Goal: Task Accomplishment & Management: Complete application form

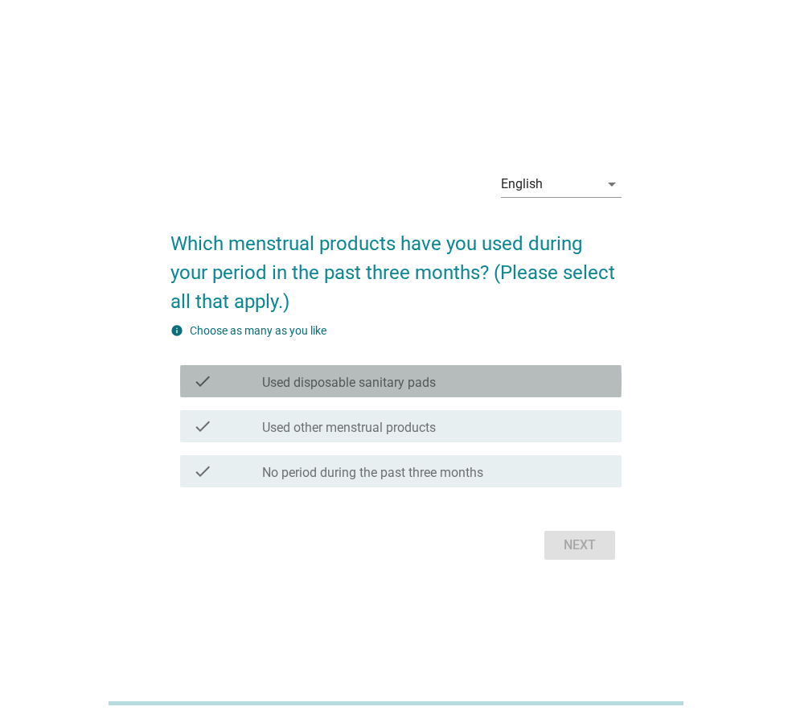
click at [401, 385] on label "Used disposable sanitary pads" at bounding box center [349, 383] width 174 height 16
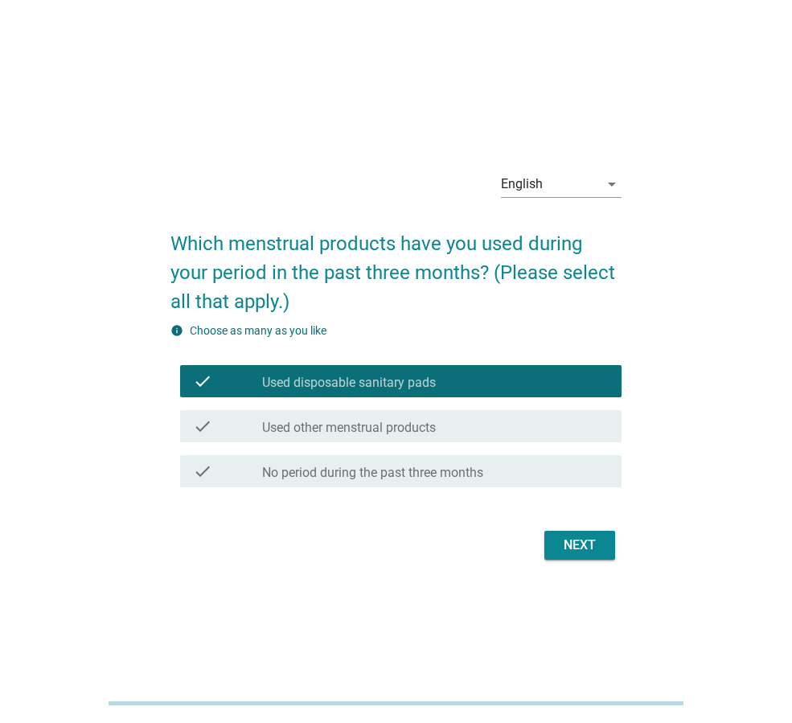
click at [574, 544] on div "Next" at bounding box center [579, 545] width 45 height 19
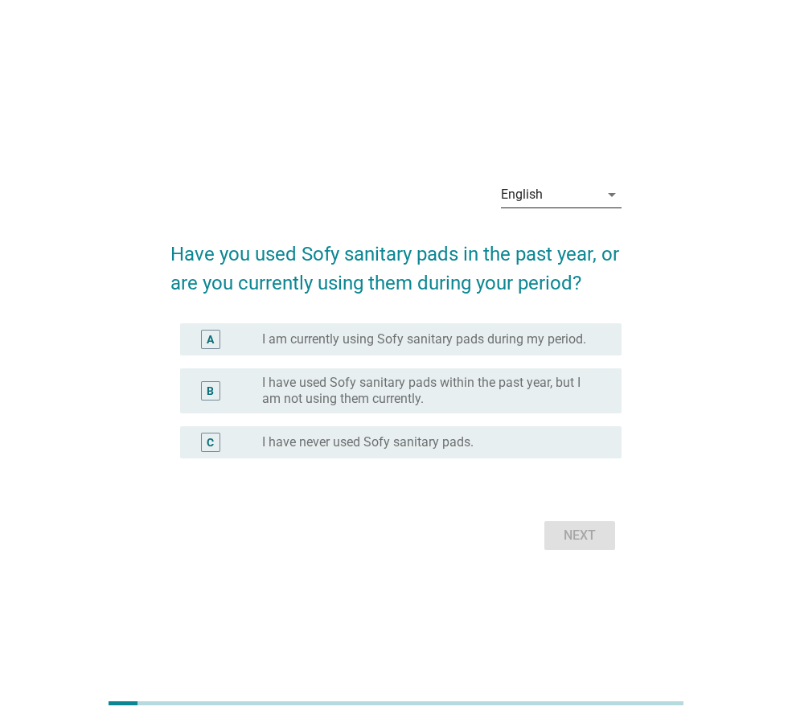
click at [557, 187] on div "English" at bounding box center [550, 195] width 98 height 26
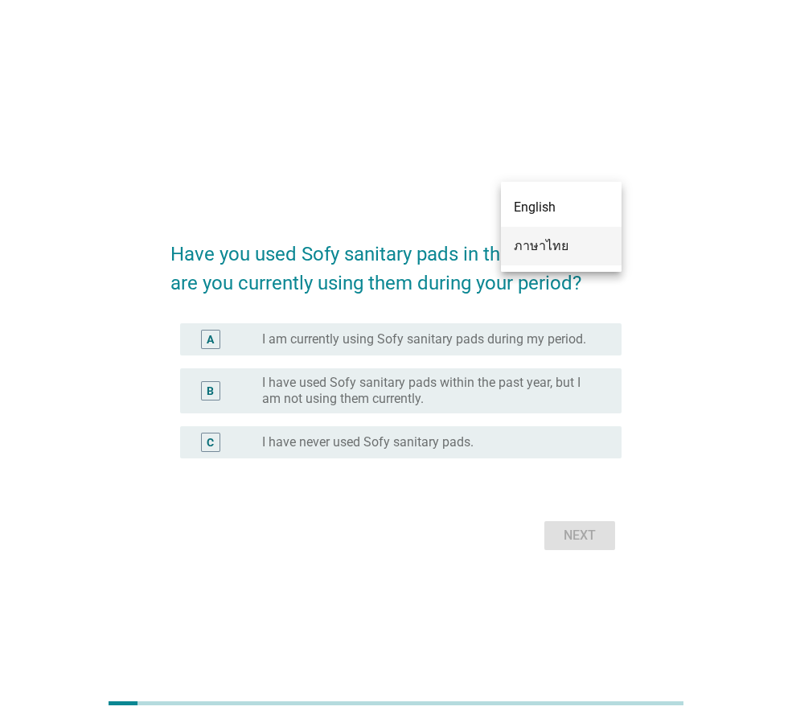
click at [553, 249] on div "ภาษาไทย" at bounding box center [561, 245] width 95 height 19
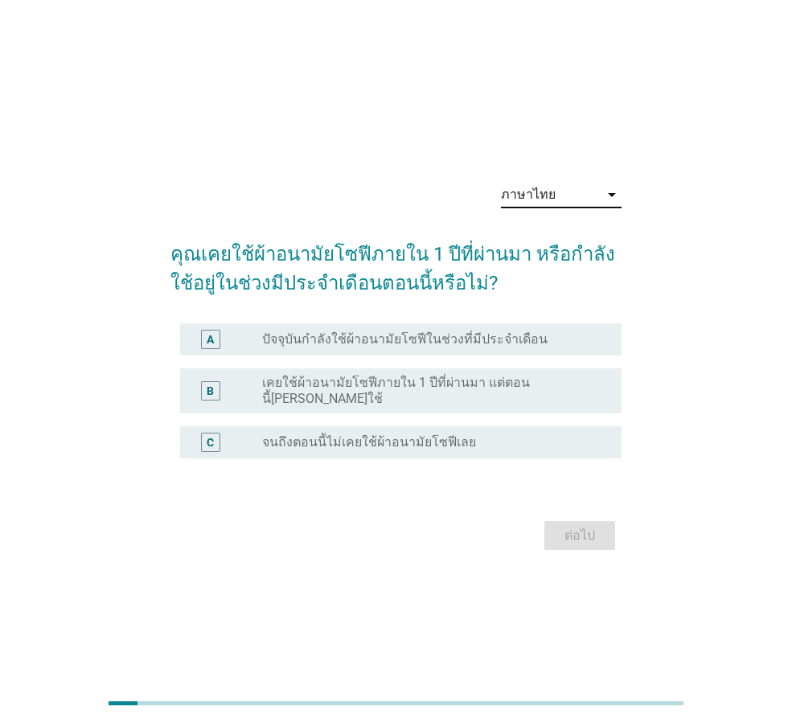
click at [441, 442] on label "จนถึงตอนนี้ไม่เคยใช้ผ้าอนามัยโซฟีเลย" at bounding box center [369, 442] width 214 height 16
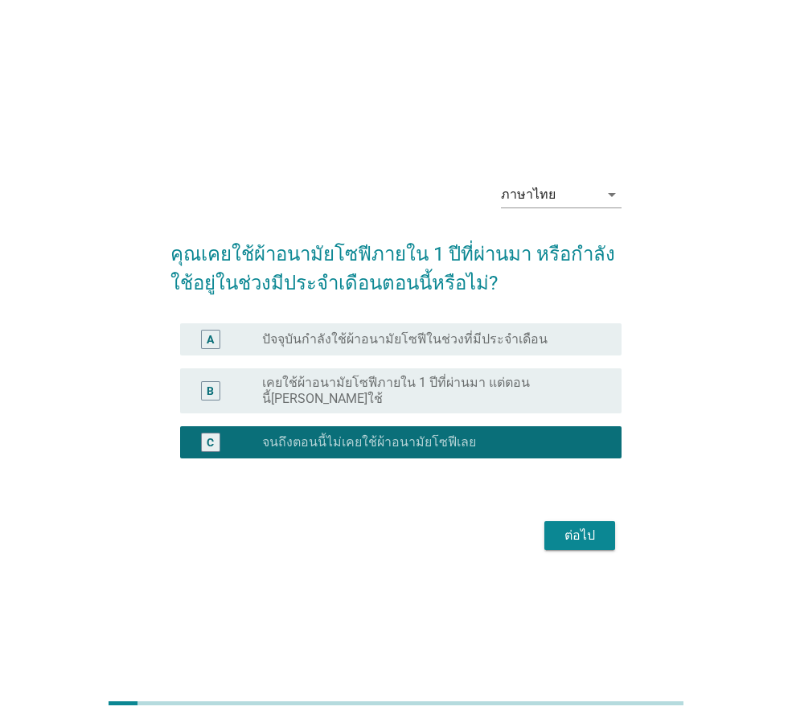
click at [513, 388] on label "เคยใช้ผ้าอนามัยโซฟีภายใน 1 ปีที่ผ่านมา แต่ตอนนี้[PERSON_NAME]ใช้" at bounding box center [429, 391] width 334 height 32
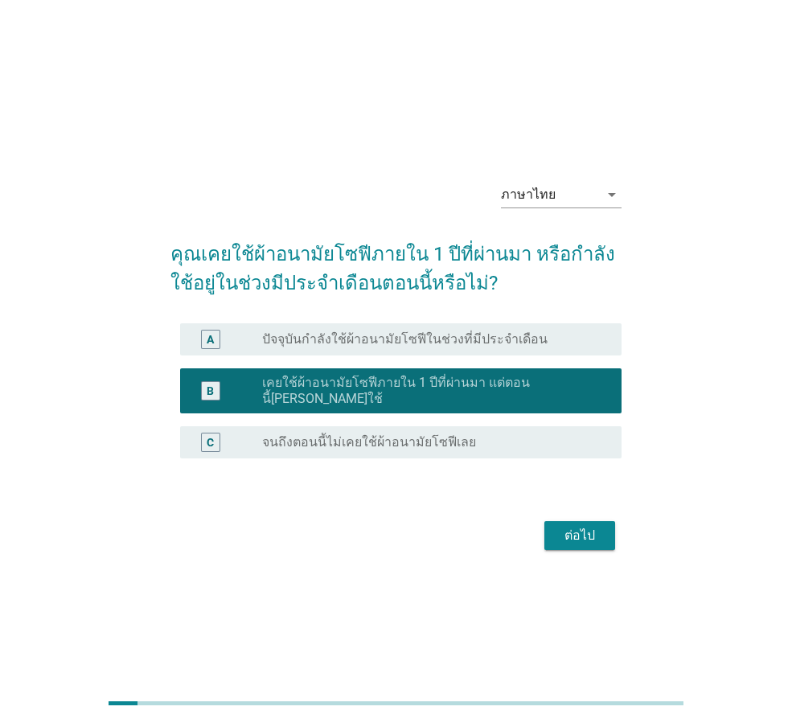
click at [582, 531] on div "ต่อไป" at bounding box center [579, 535] width 45 height 19
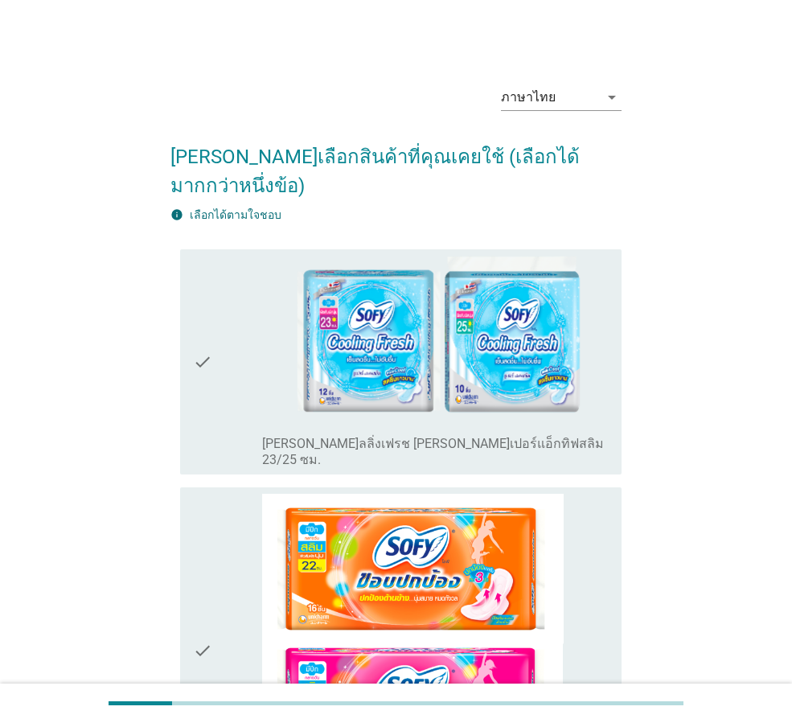
click at [243, 360] on div "check" at bounding box center [227, 362] width 69 height 213
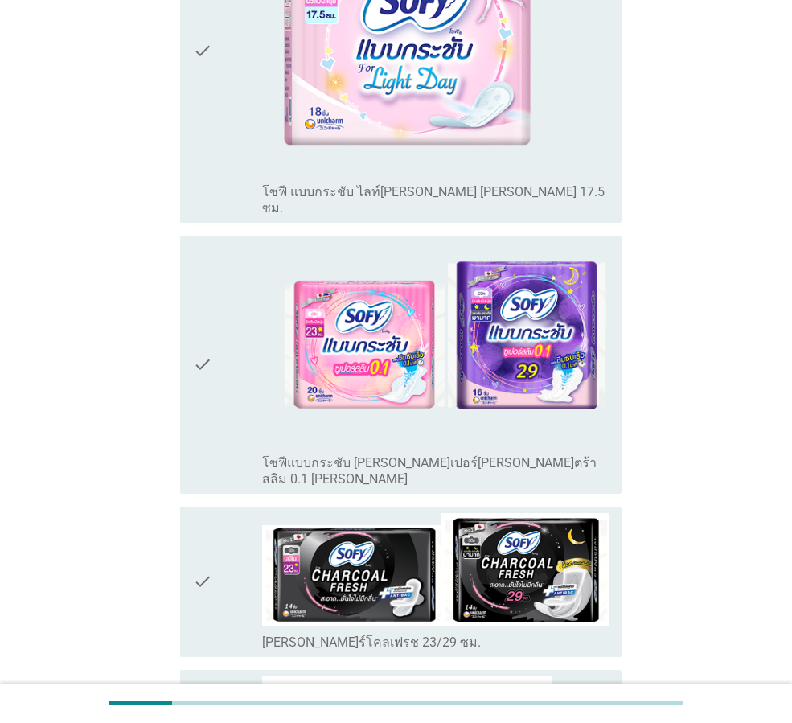
scroll to position [2735, 0]
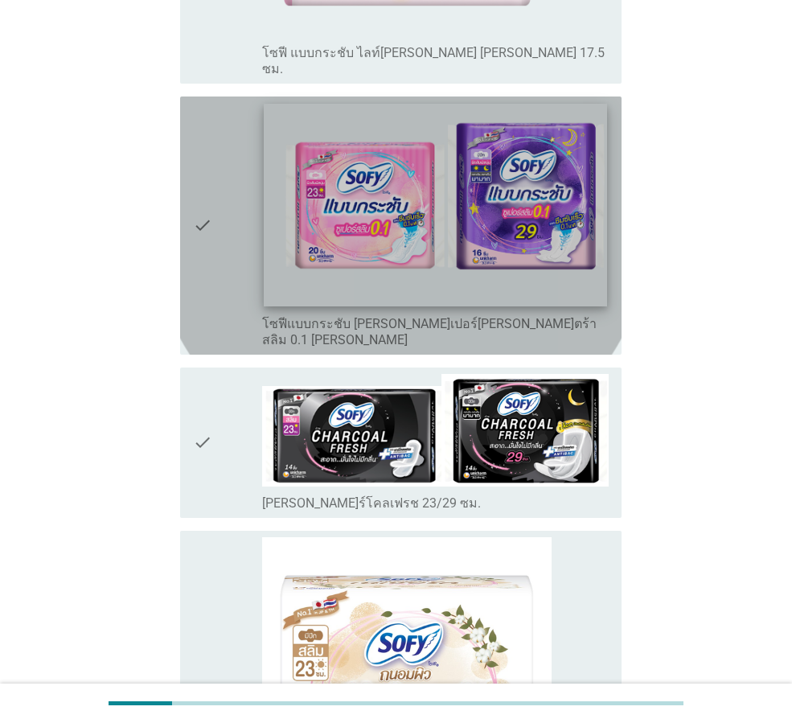
click at [287, 127] on img at bounding box center [435, 205] width 343 height 203
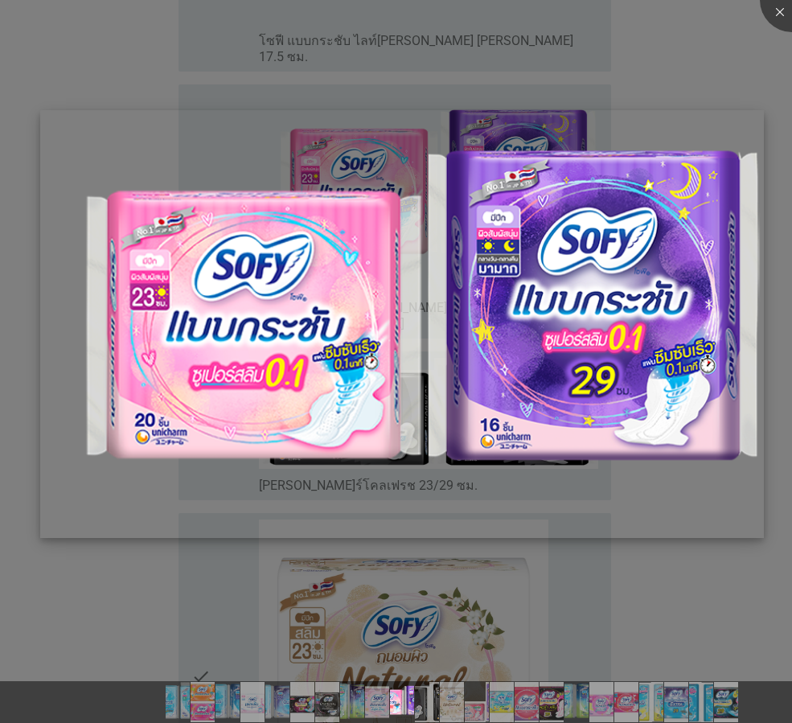
click at [276, 298] on img at bounding box center [402, 323] width 724 height 427
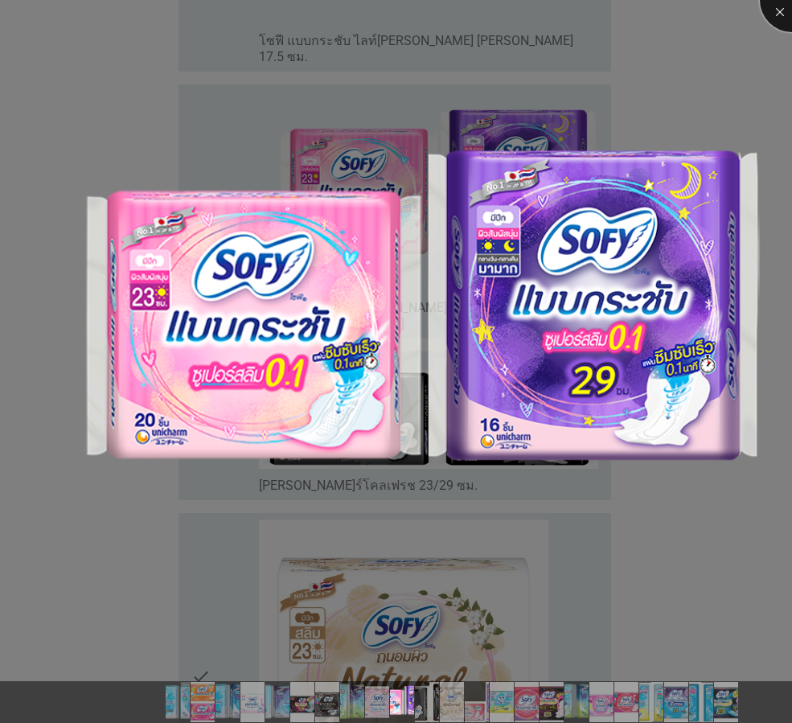
click at [782, 10] on div at bounding box center [792, 0] width 64 height 64
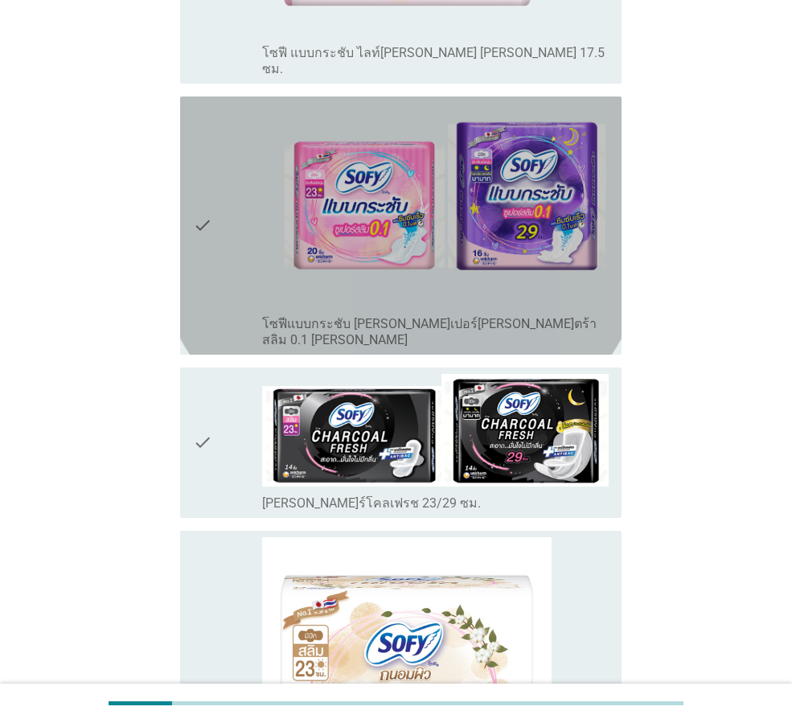
click at [197, 112] on icon "check" at bounding box center [202, 225] width 19 height 245
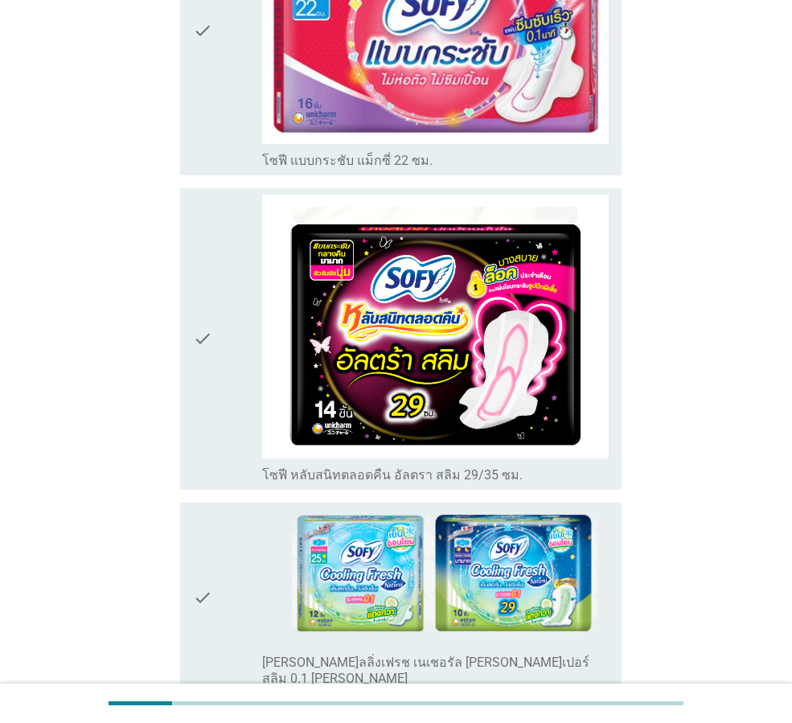
scroll to position [4504, 0]
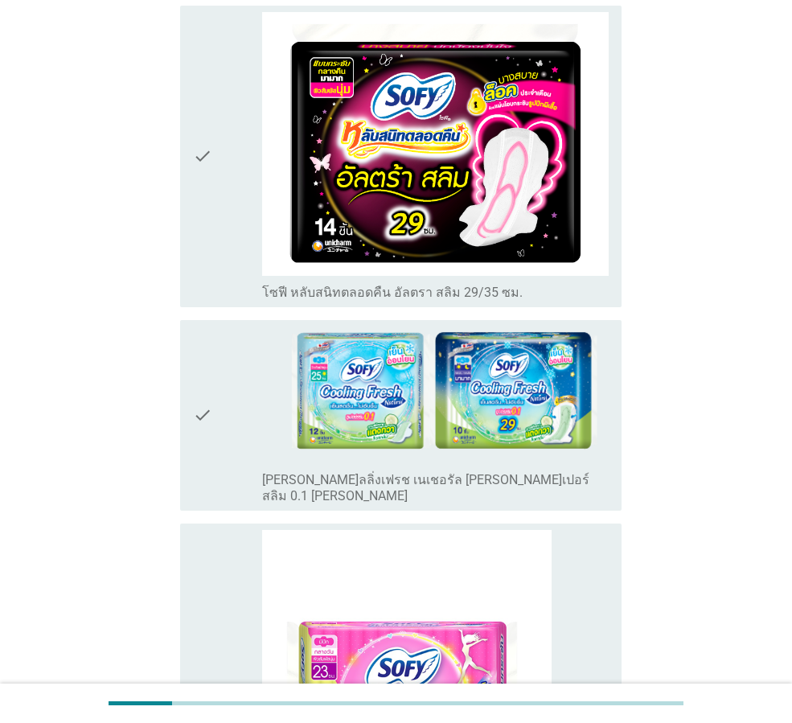
click at [192, 320] on div "check check_box_outline_blank [PERSON_NAME]ลลิ่งเฟรช เนเชอรัล [PERSON_NAME]เปอร…" at bounding box center [401, 415] width 442 height 191
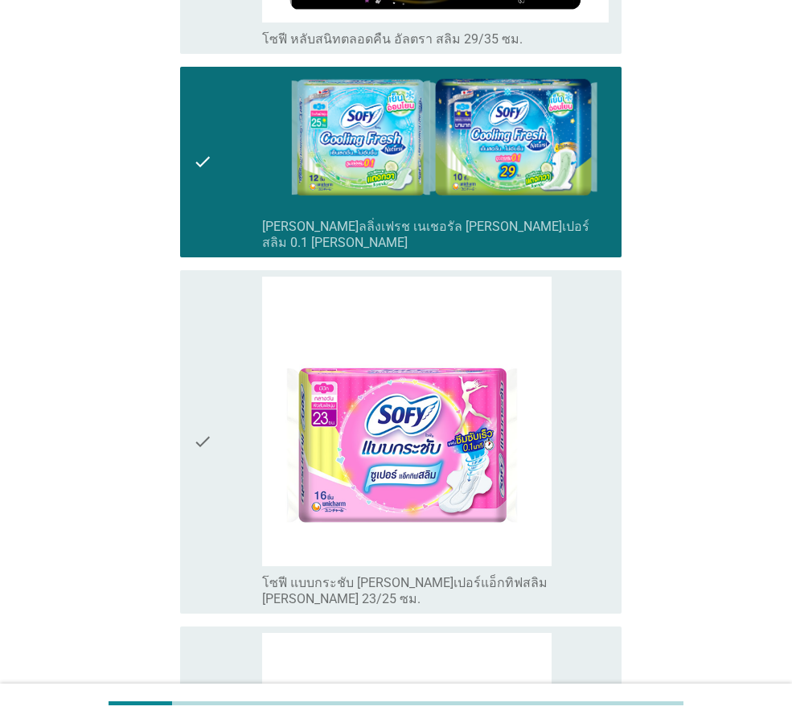
scroll to position [4757, 0]
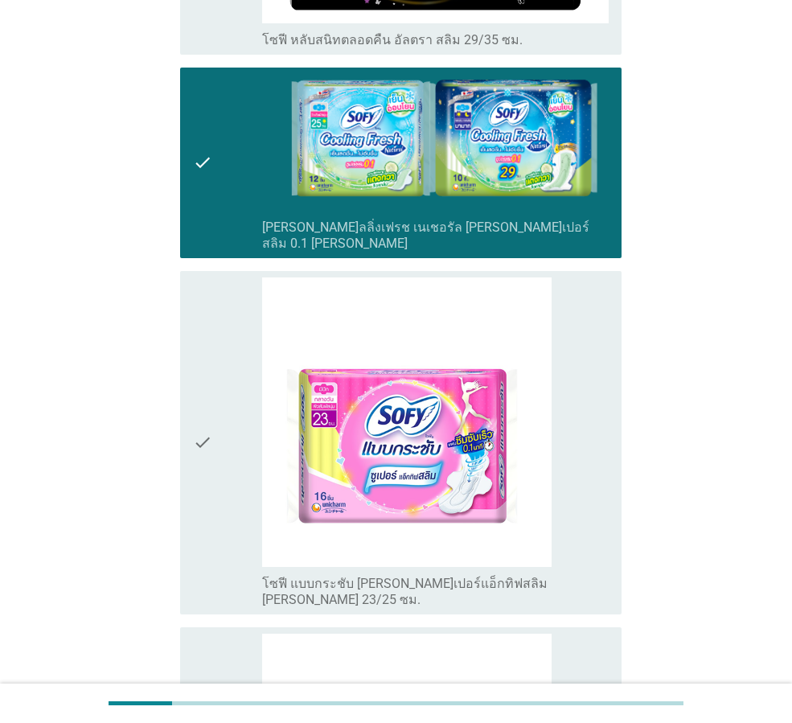
click at [208, 303] on icon "check" at bounding box center [202, 442] width 19 height 331
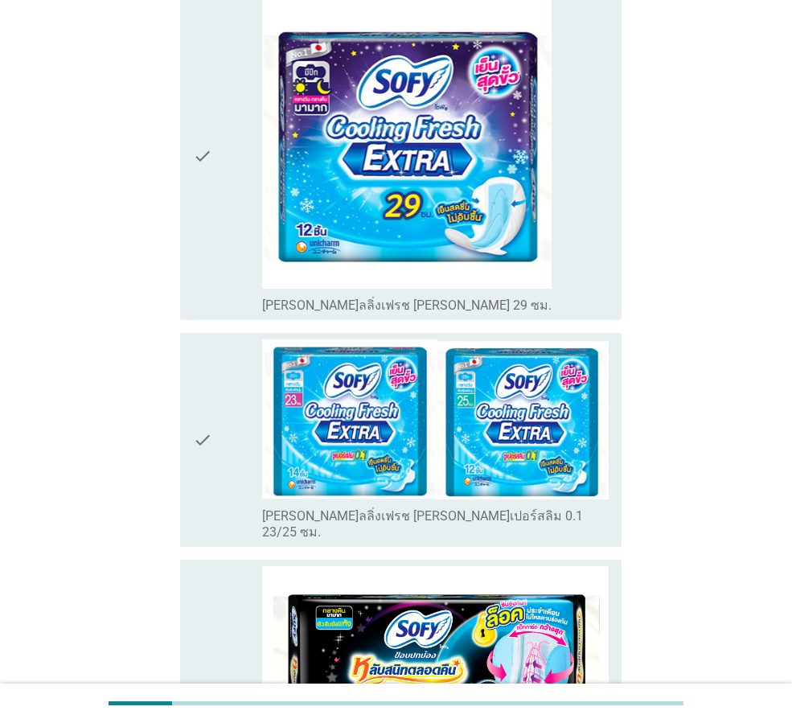
scroll to position [6044, 0]
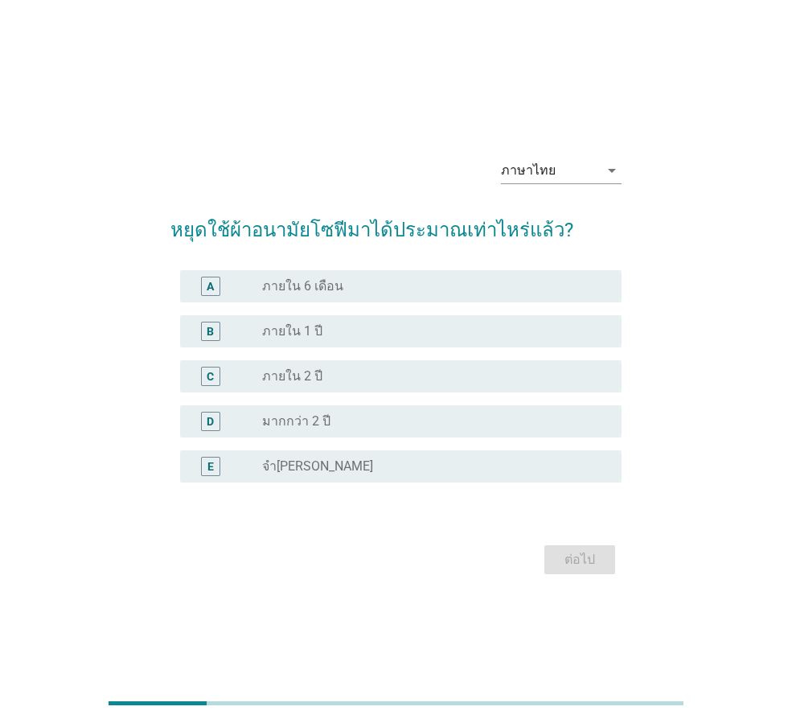
click at [272, 335] on label "ภายใน 1 ปี" at bounding box center [292, 331] width 60 height 16
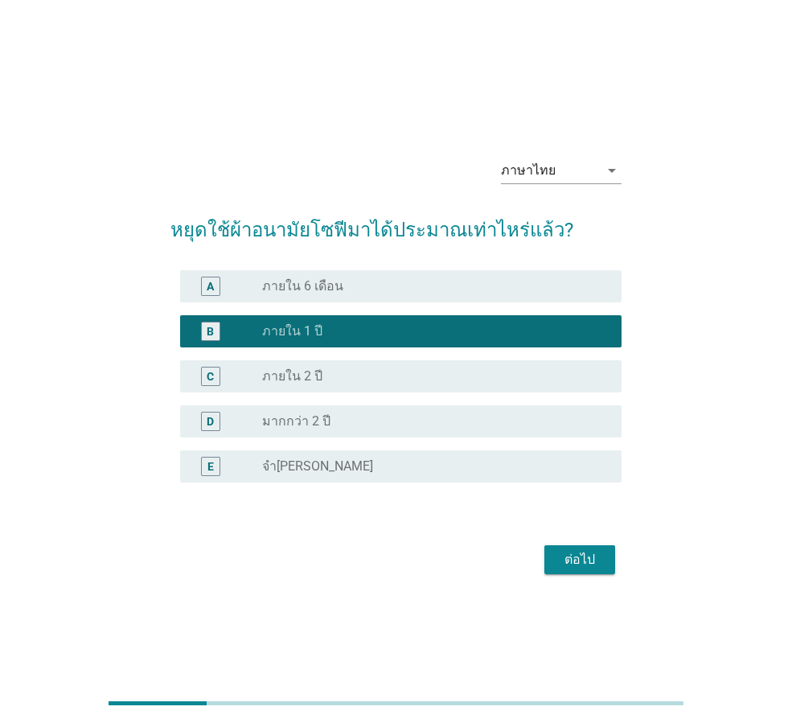
click at [579, 553] on div "ต่อไป" at bounding box center [579, 559] width 45 height 19
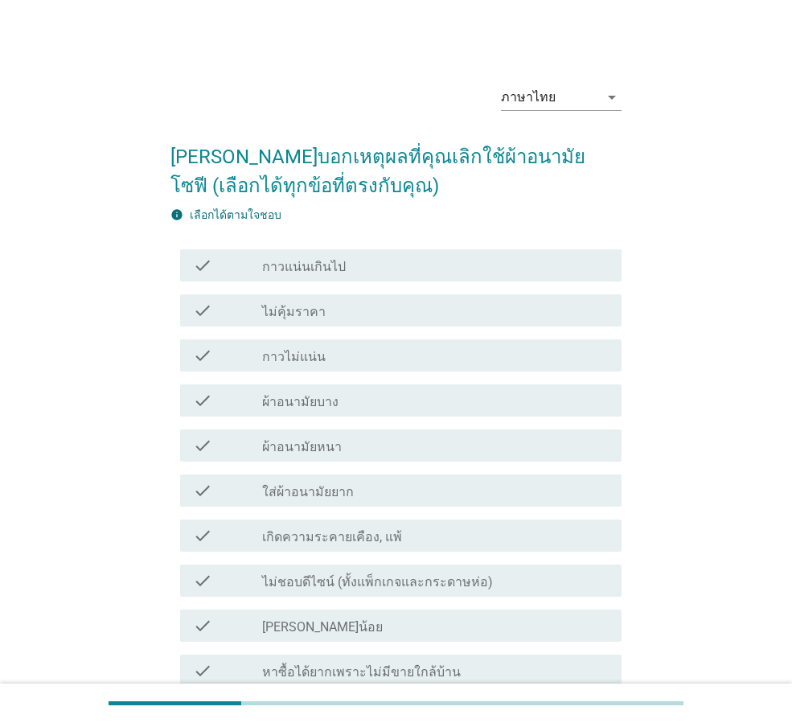
click at [372, 540] on label "เกิดความระคายเคือง, แพ้" at bounding box center [332, 537] width 140 height 16
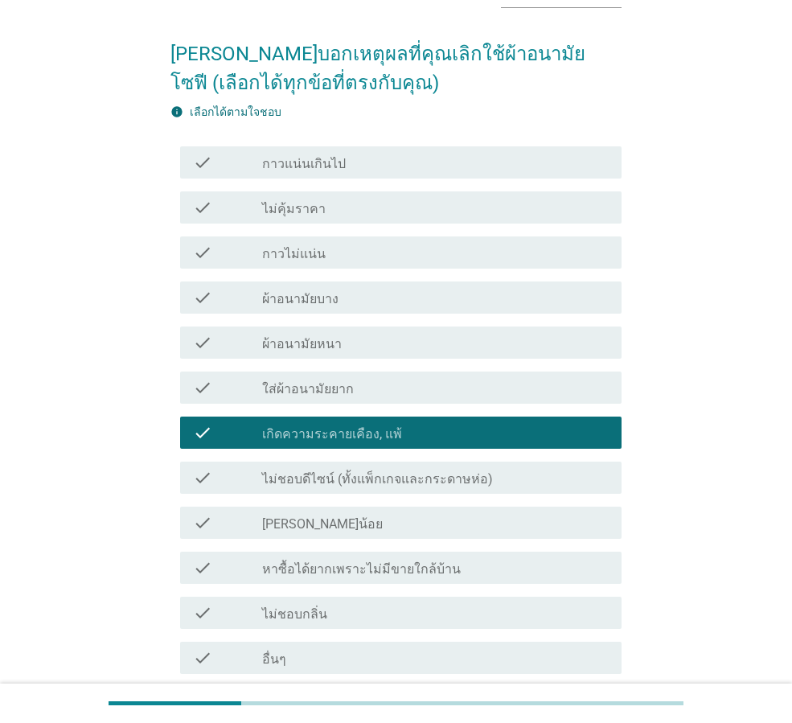
scroll to position [241, 0]
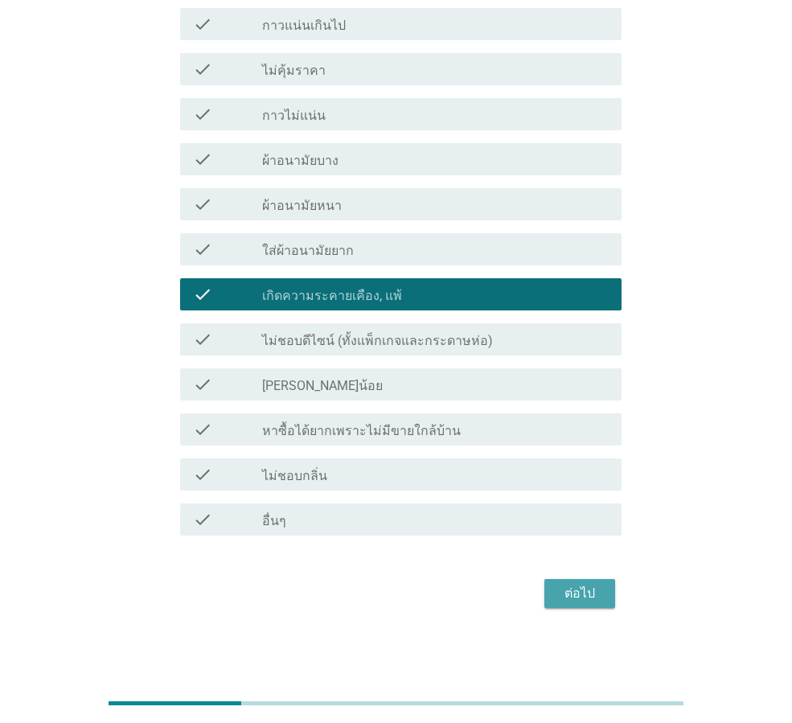
click at [577, 595] on div "ต่อไป" at bounding box center [579, 593] width 45 height 19
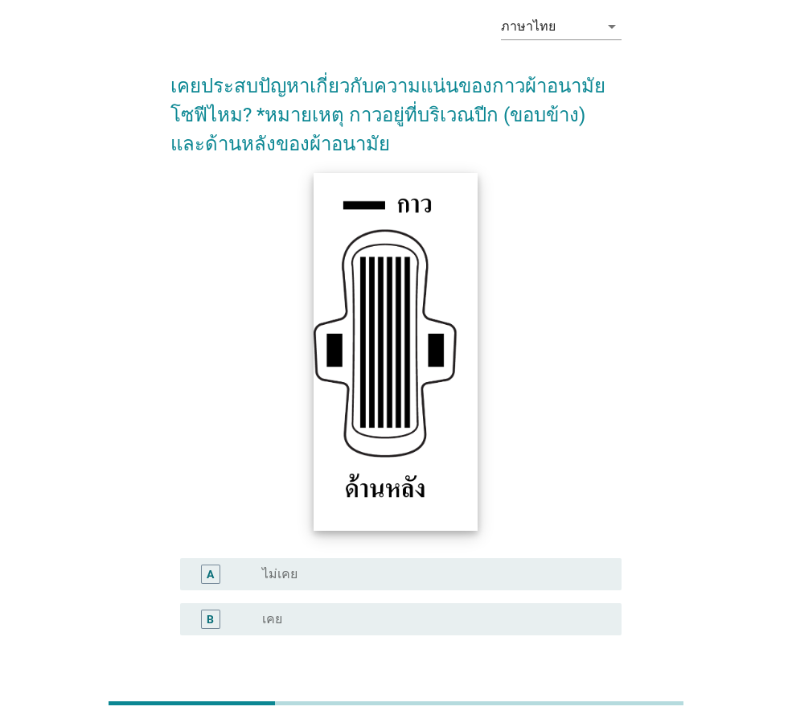
scroll to position [190, 0]
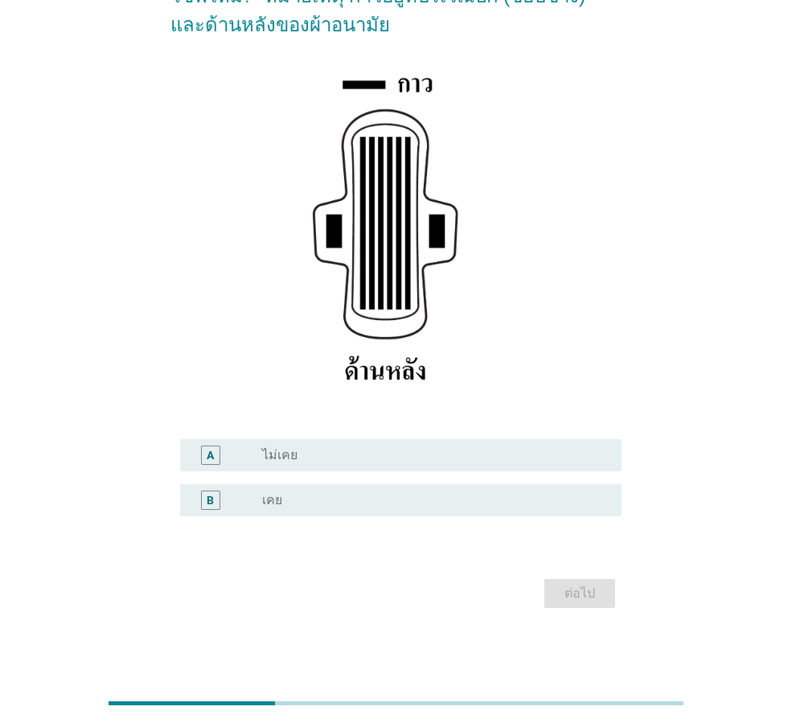
click at [274, 456] on label "ไม่เคย" at bounding box center [279, 455] width 35 height 16
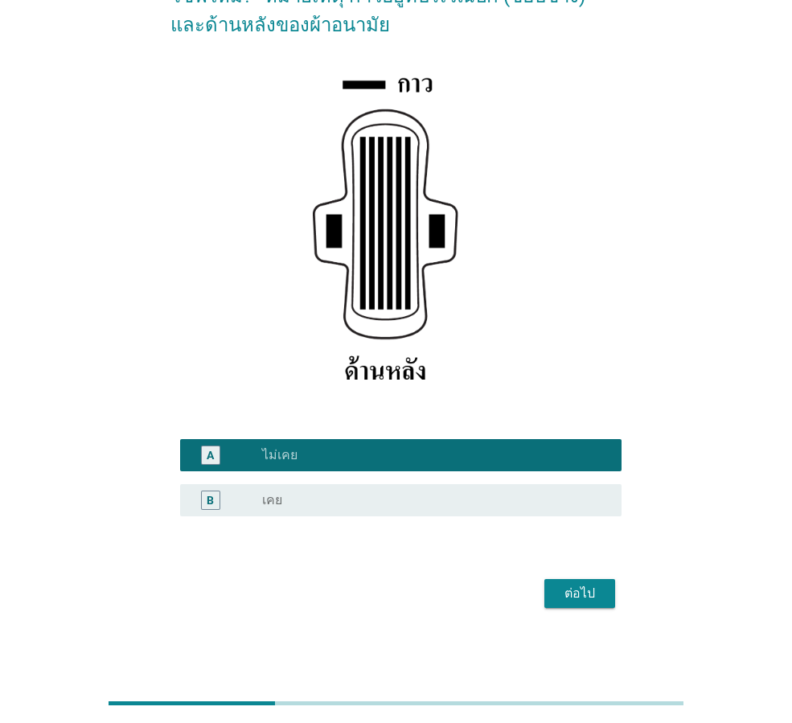
click at [594, 587] on div "ต่อไป" at bounding box center [579, 593] width 45 height 19
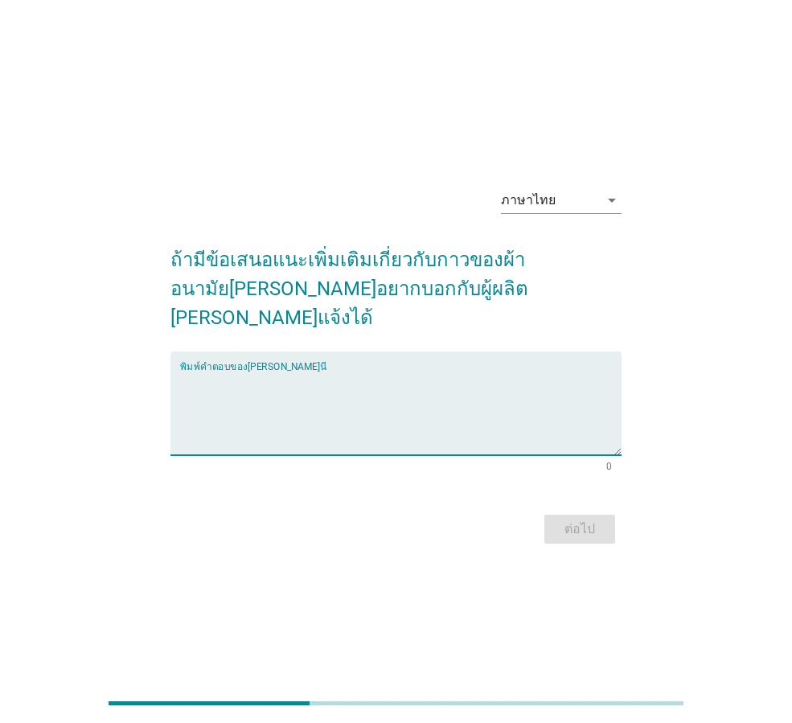
click at [360, 380] on textarea "พิมพ์คำตอบของคุณ ที่นี่" at bounding box center [401, 413] width 442 height 84
type textarea "ไม่มี"
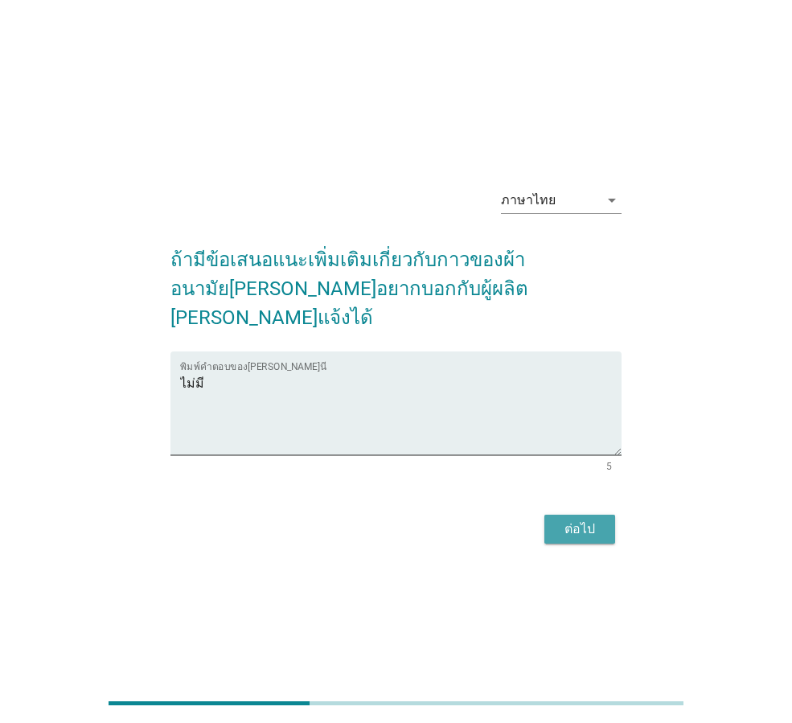
click at [588, 515] on button "ต่อไป" at bounding box center [580, 529] width 71 height 29
